Goal: Contribute content

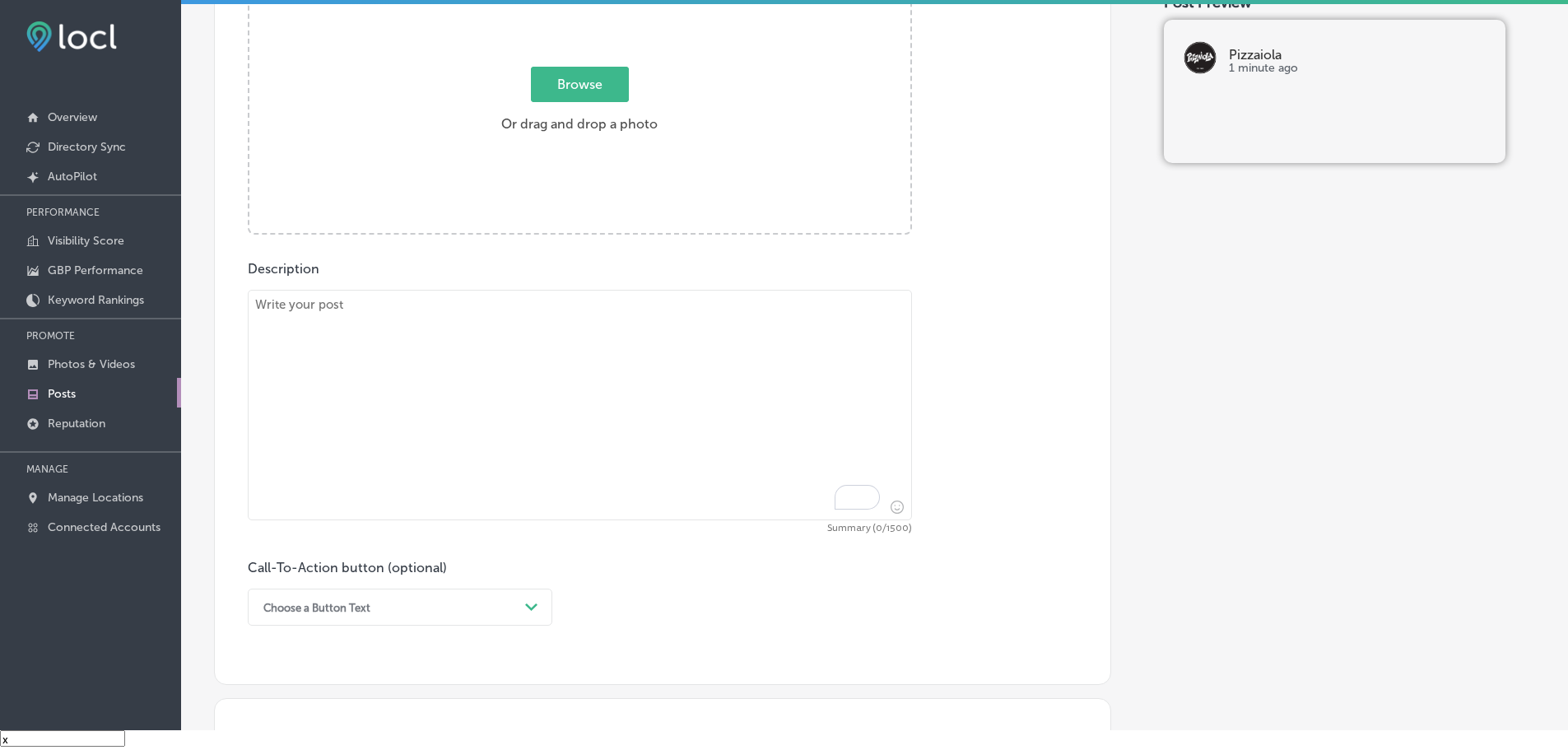
click at [590, 75] on span "Browse" at bounding box center [579, 84] width 98 height 35
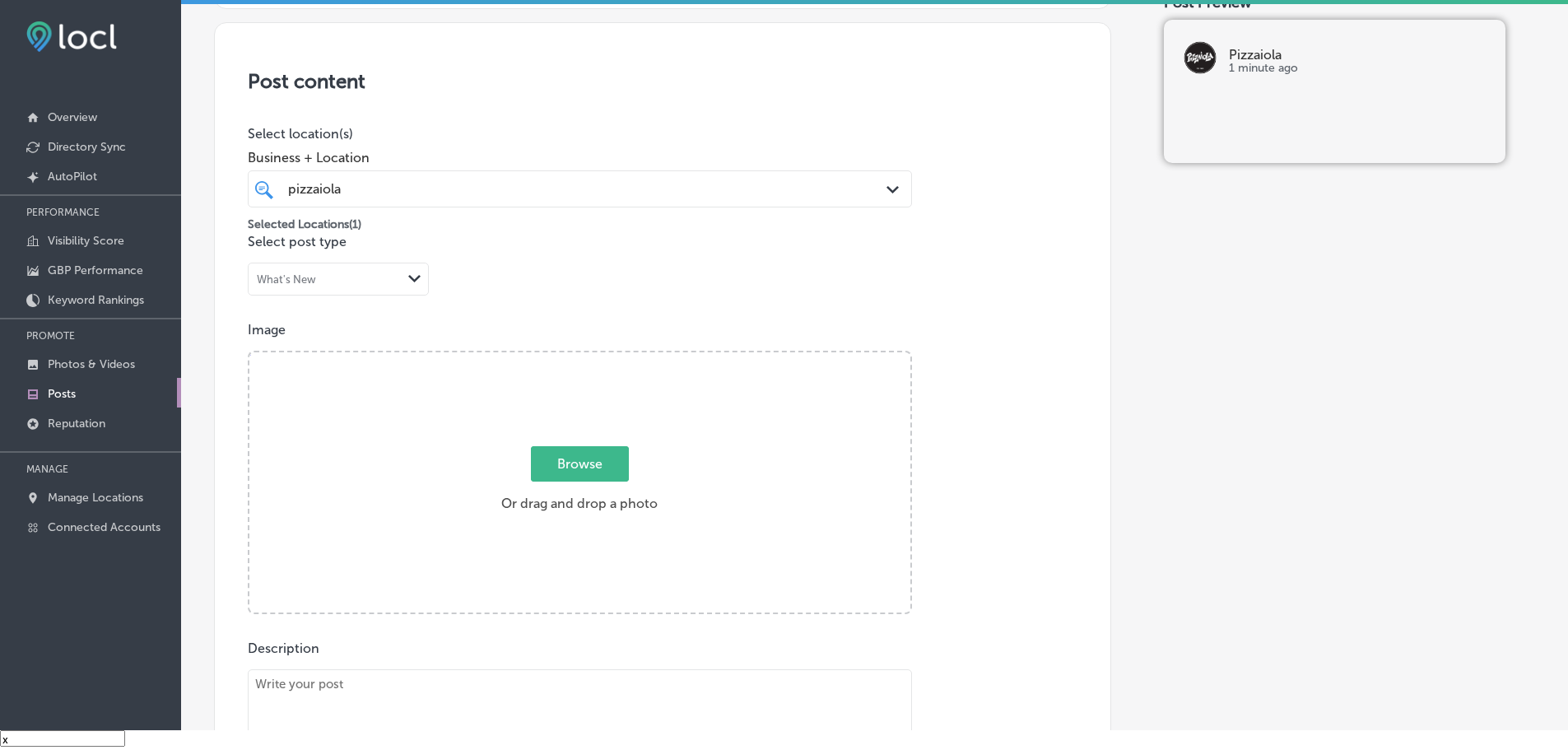
type input "C:\fakepath\pizzaiola - [DATE] post.jpg"
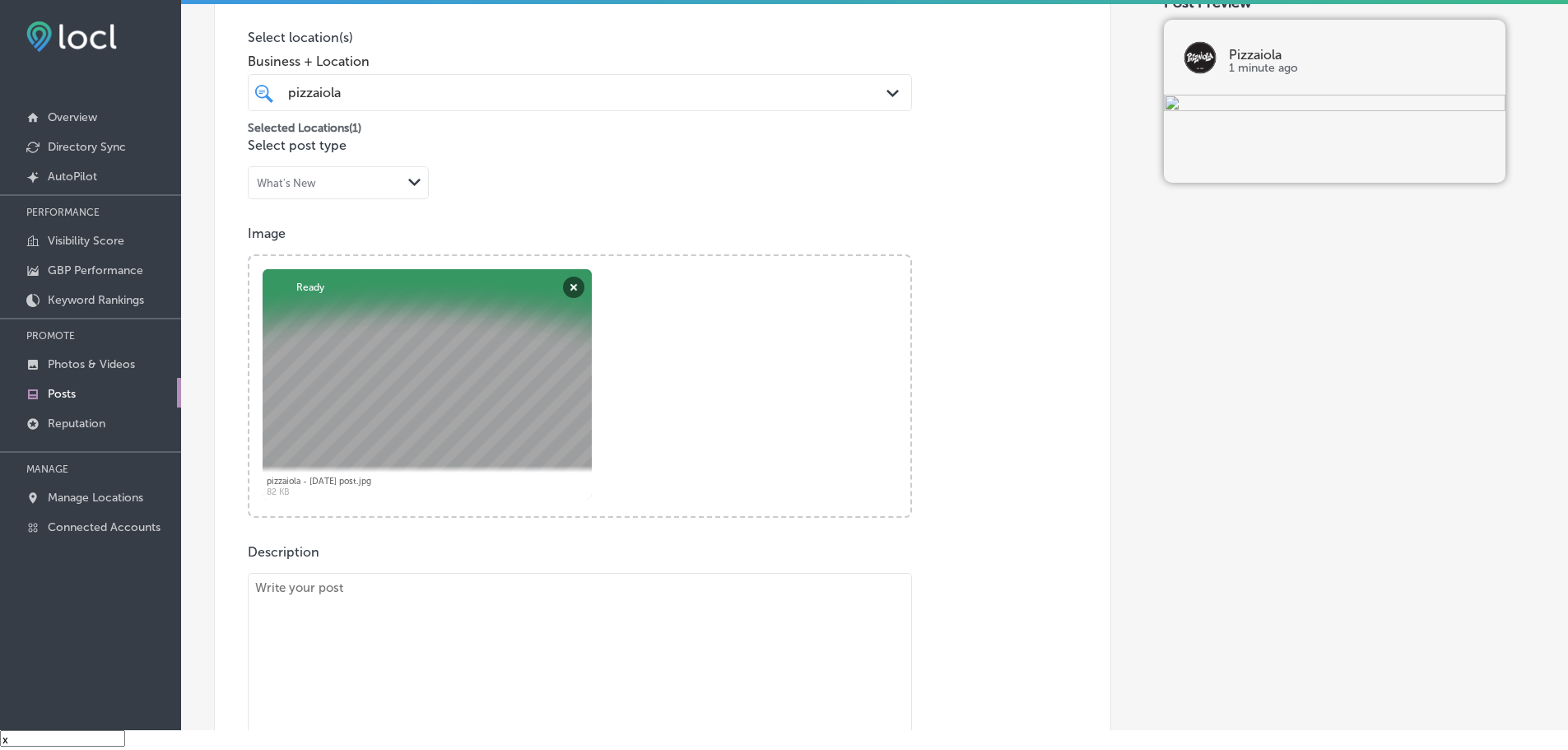
scroll to position [773, 0]
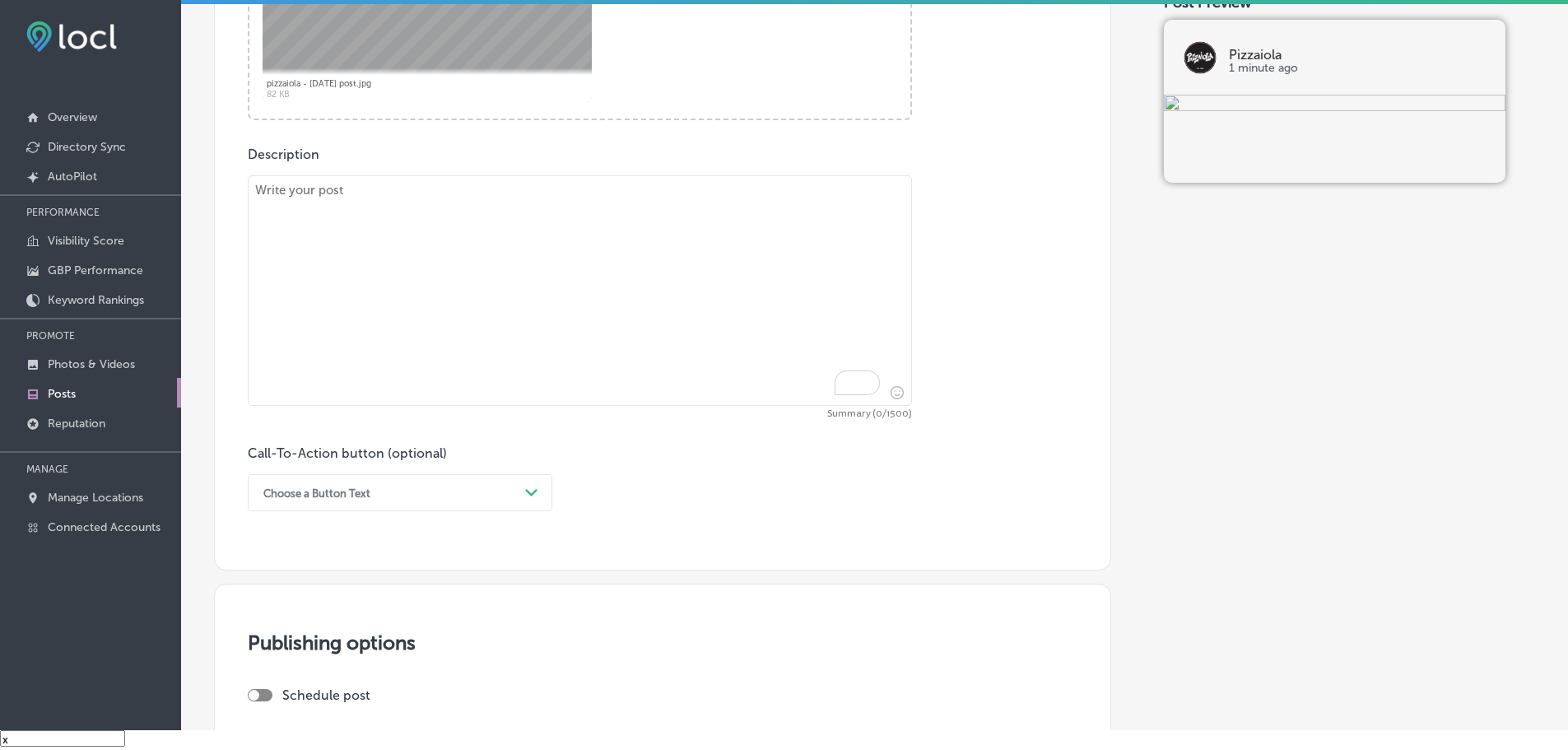
click at [450, 213] on textarea "To enrich screen reader interactions, please activate Accessibility in Grammarl…" at bounding box center [580, 290] width 664 height 230
paste textarea "We want to address a matter with transparency and care. Recently, an employee w…"
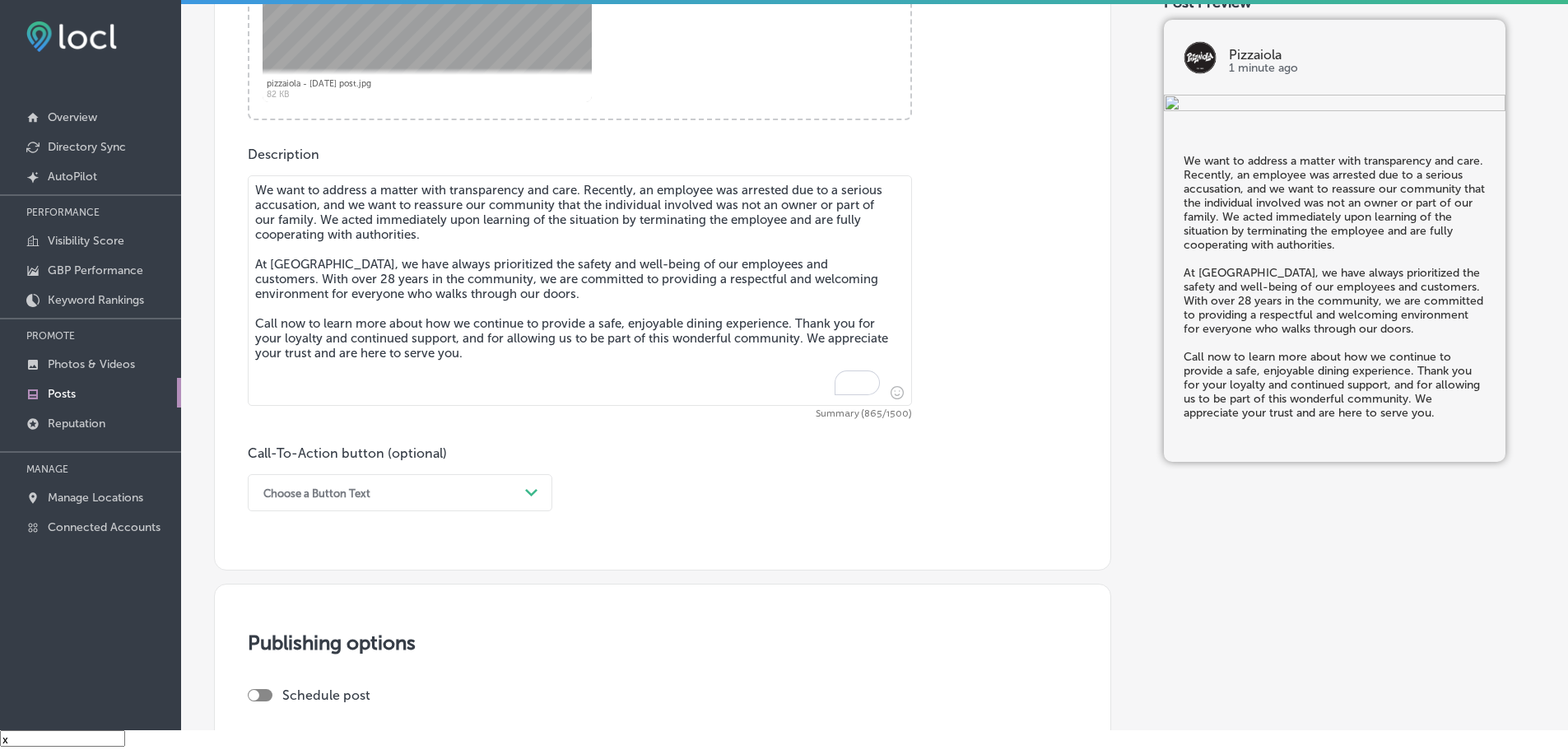
type textarea "We want to address a matter with transparency and care. Recently, an employee w…"
click at [472, 497] on div "Choose a Button Text" at bounding box center [386, 492] width 263 height 26
click at [287, 693] on div "Call Now" at bounding box center [400, 701] width 305 height 29
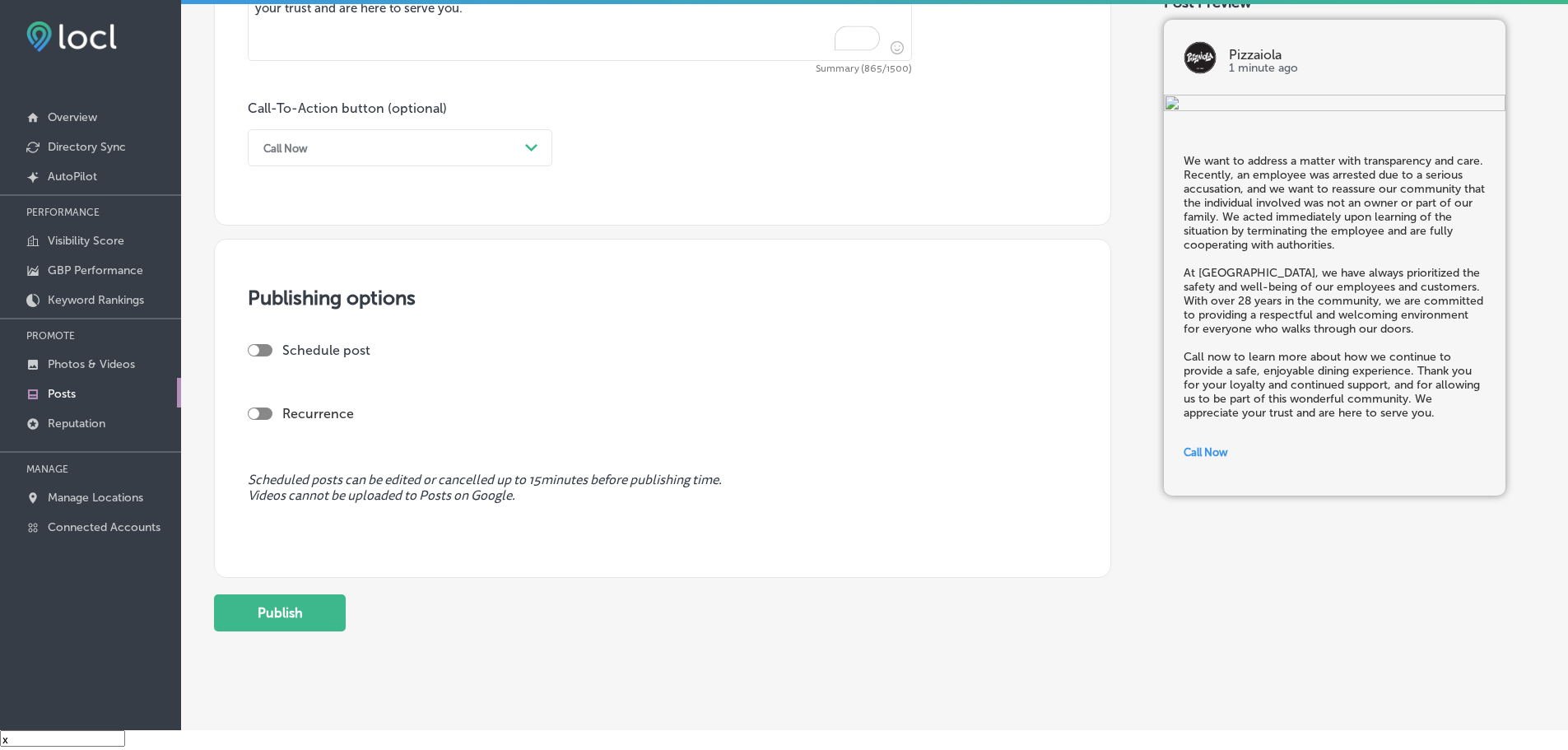
scroll to position [1146, 0]
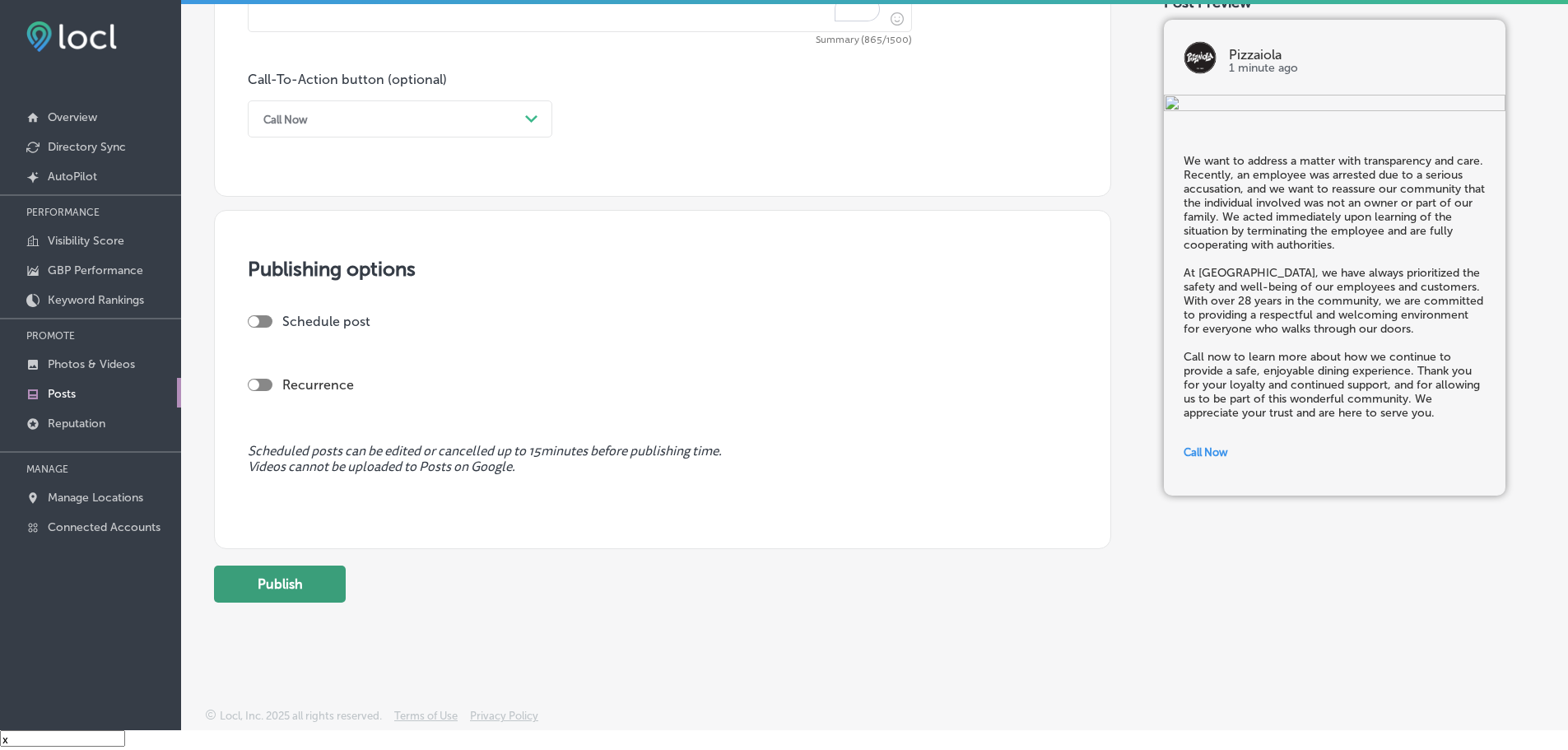
click at [302, 579] on button "Publish" at bounding box center [280, 584] width 132 height 37
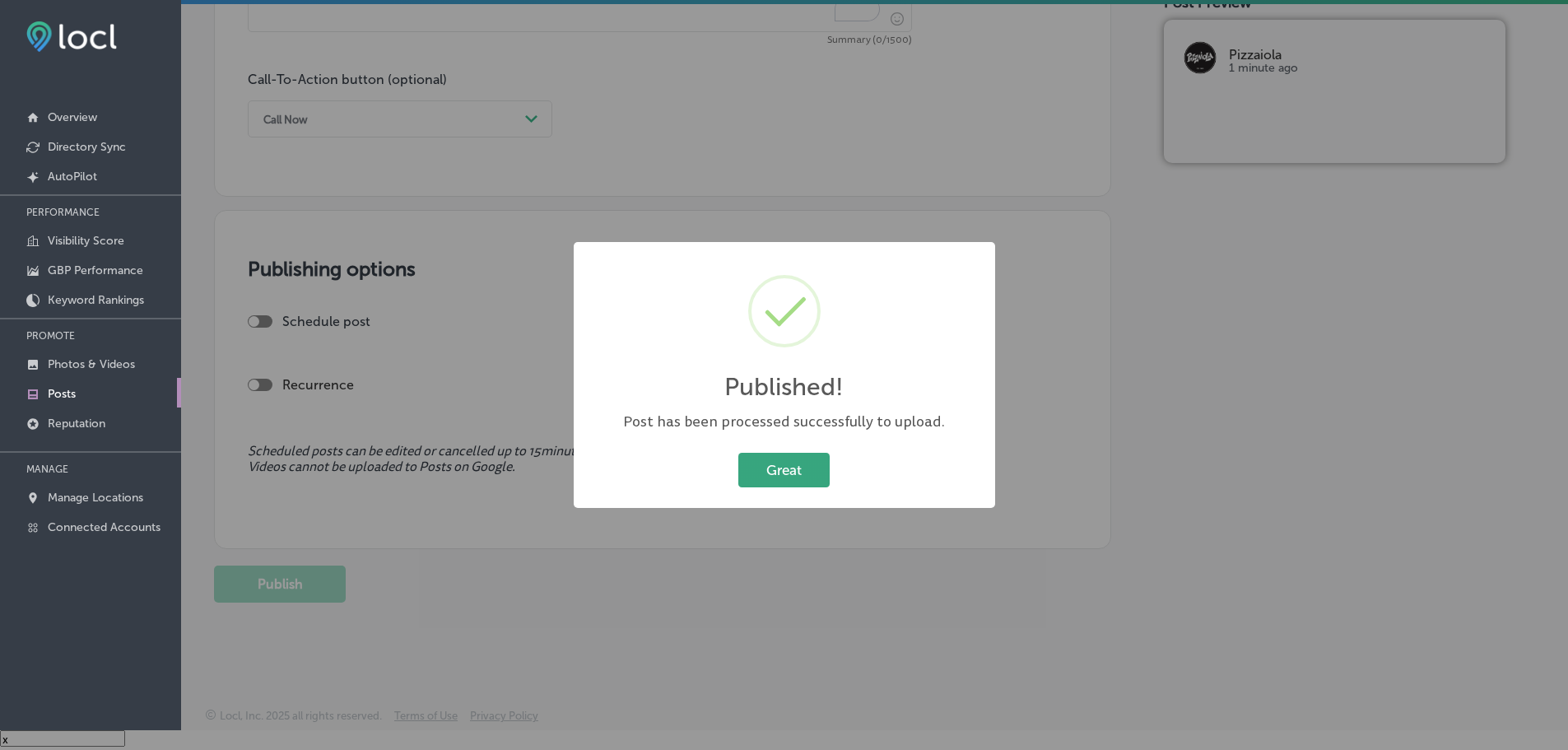
click at [787, 466] on button "Great" at bounding box center [784, 469] width 91 height 34
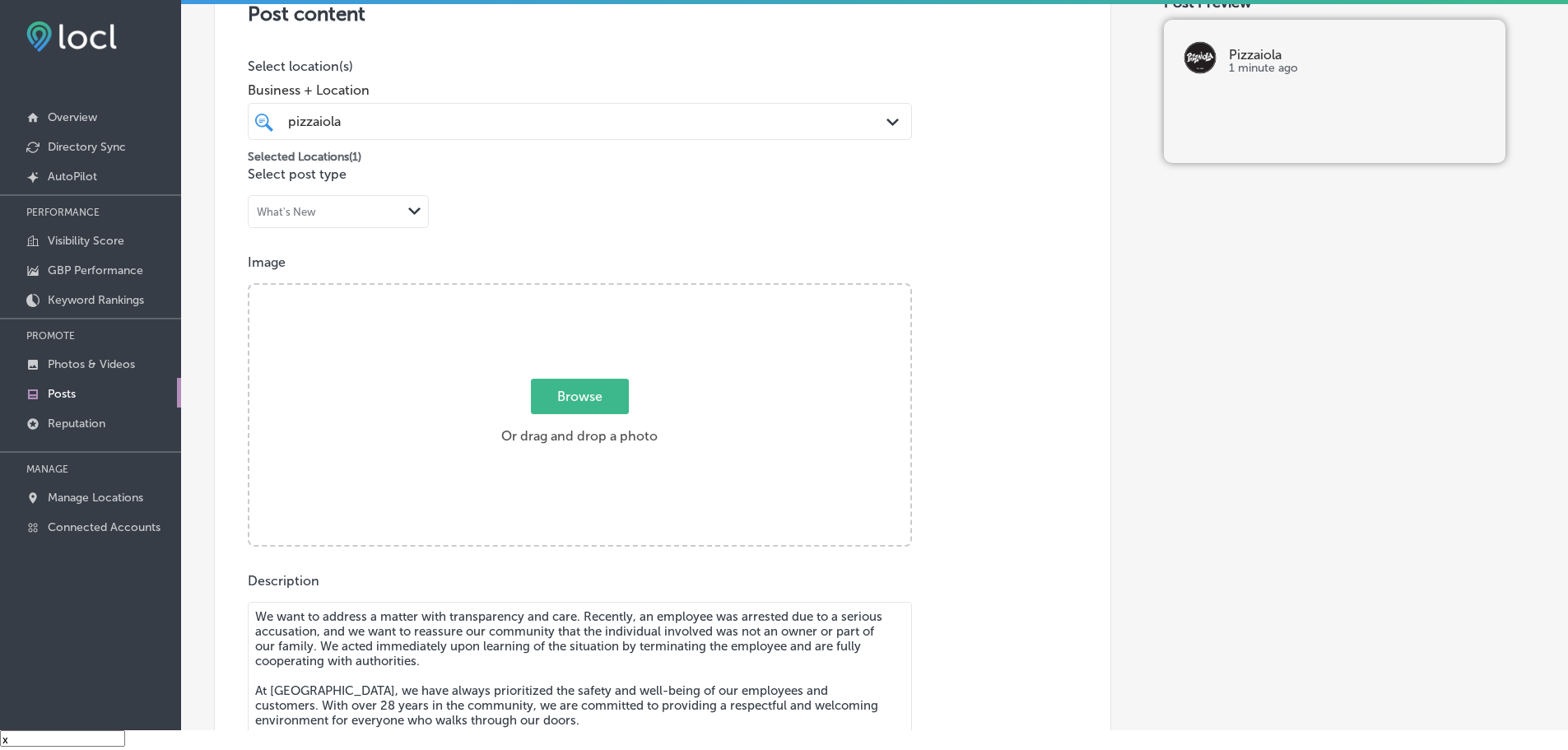
scroll to position [76, 0]
